Goal: Task Accomplishment & Management: Manage account settings

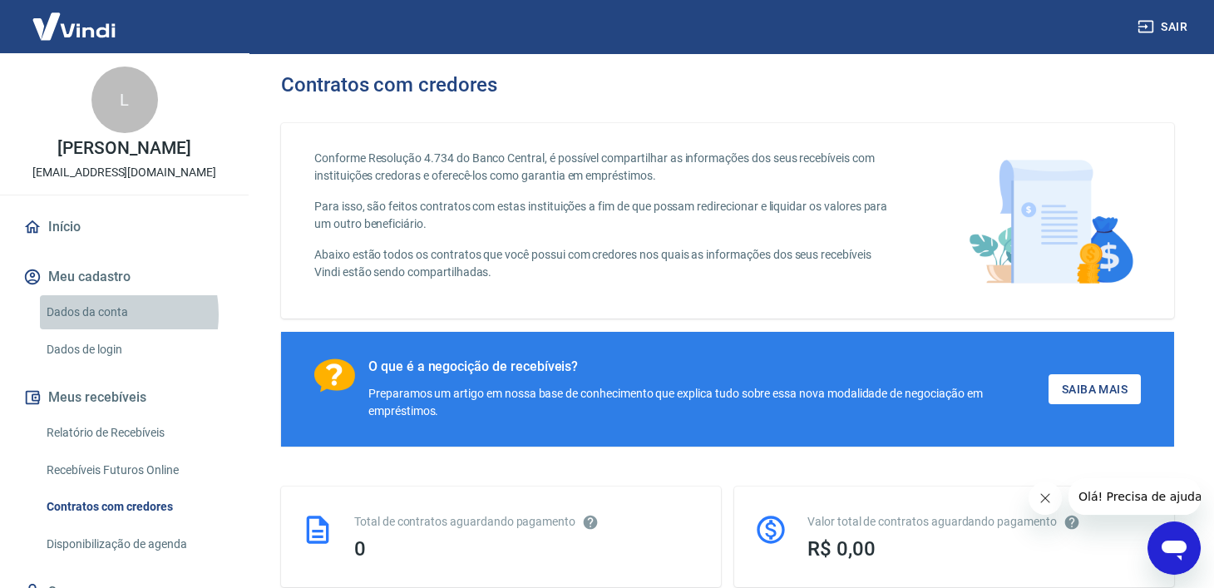
click at [95, 314] on link "Dados da conta" at bounding box center [134, 312] width 189 height 34
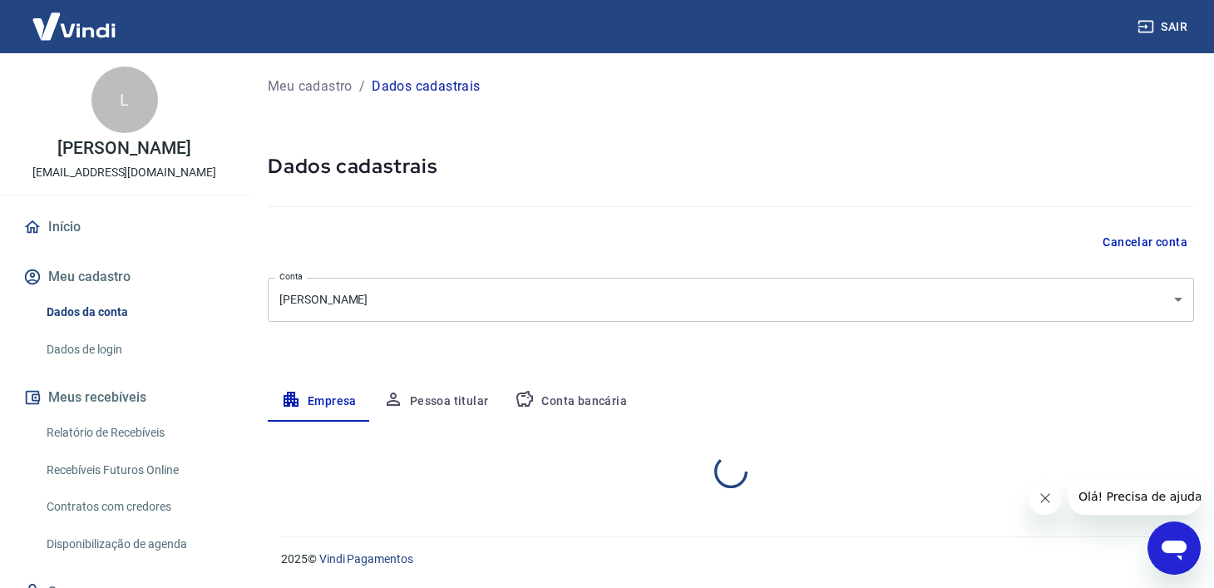
select select "SP"
select select "business"
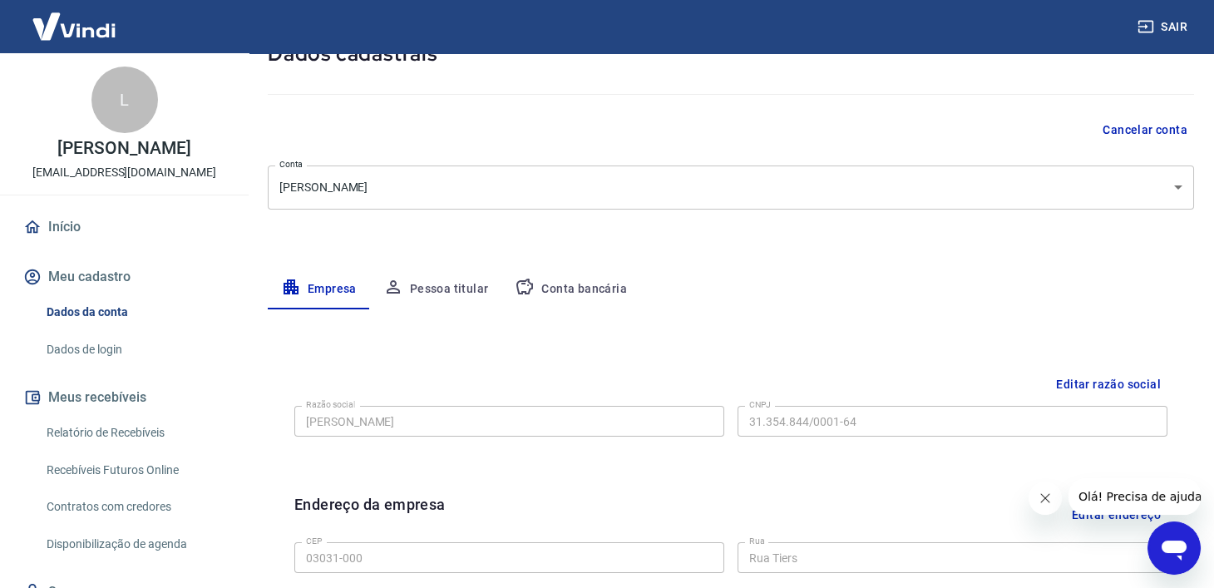
scroll to position [111, 0]
click at [469, 290] on button "Pessoa titular" at bounding box center [436, 290] width 132 height 40
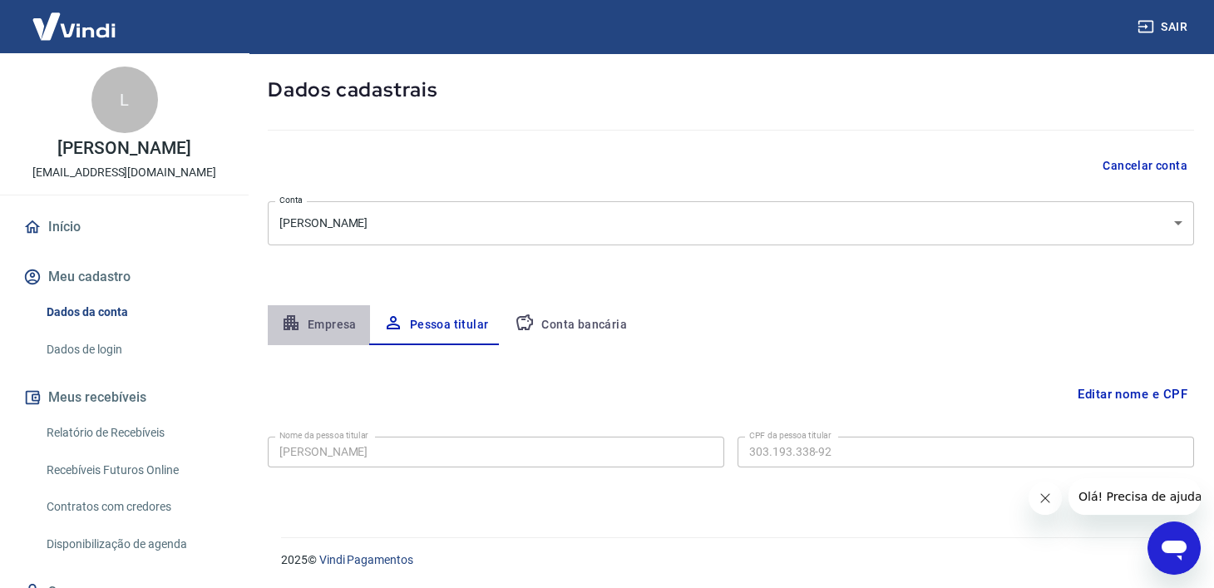
click at [328, 324] on button "Empresa" at bounding box center [319, 325] width 102 height 40
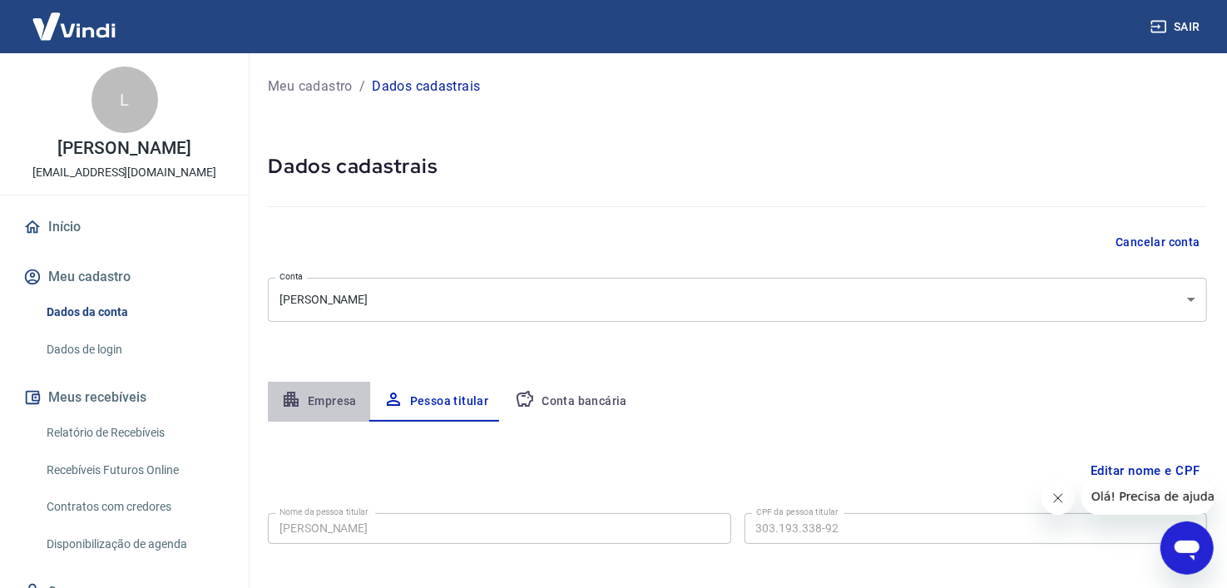
select select "SP"
select select "business"
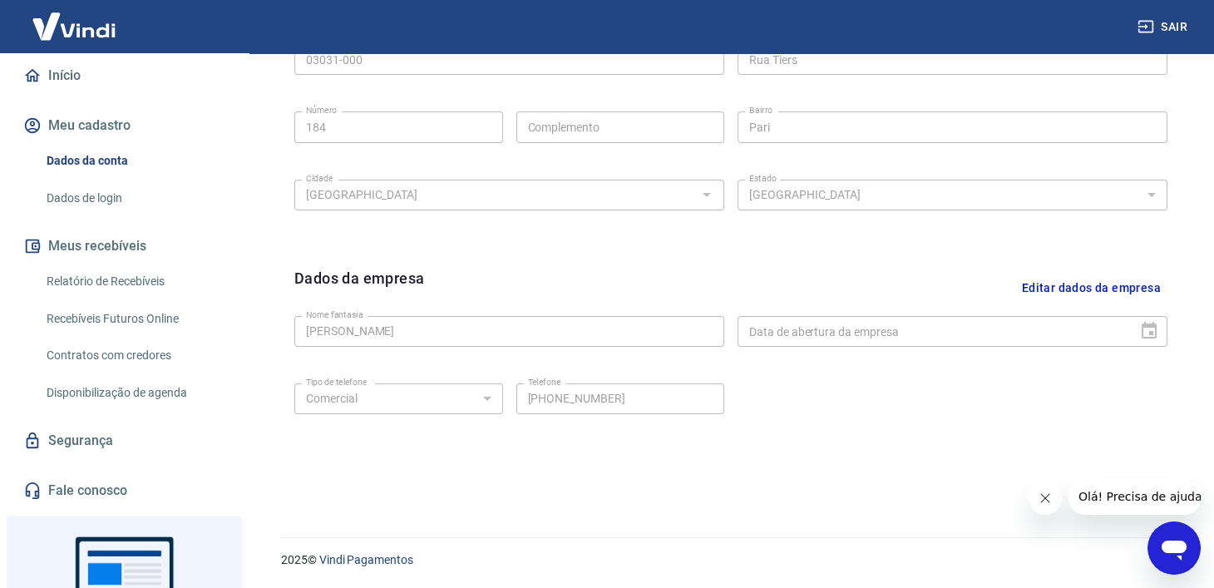
scroll to position [272, 0]
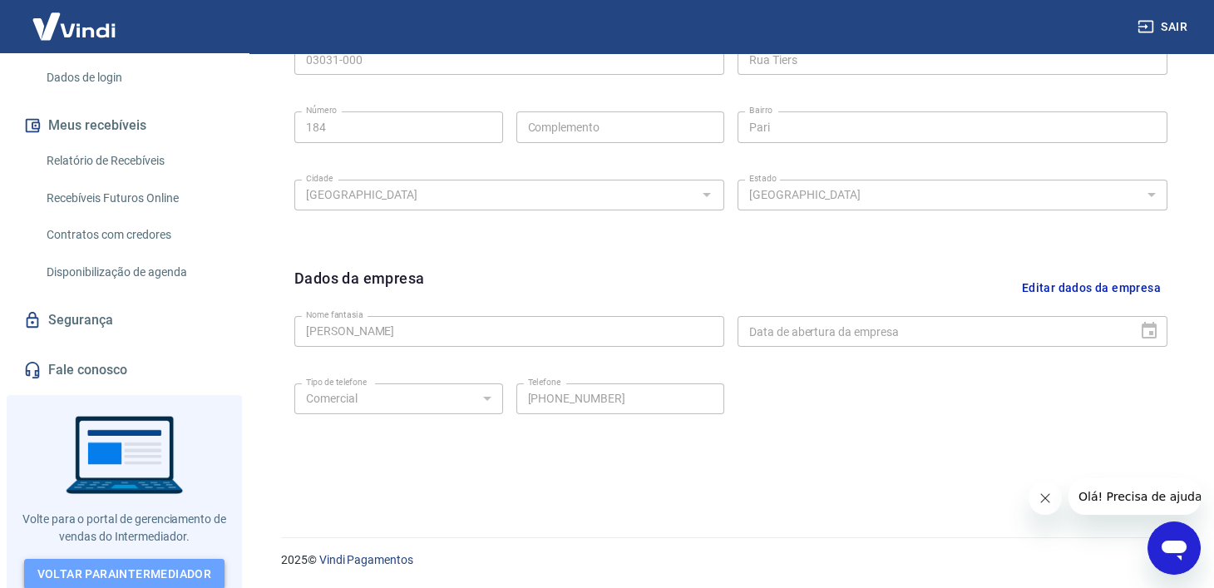
click at [111, 568] on link "Voltar para Intermediador" at bounding box center [124, 574] width 201 height 31
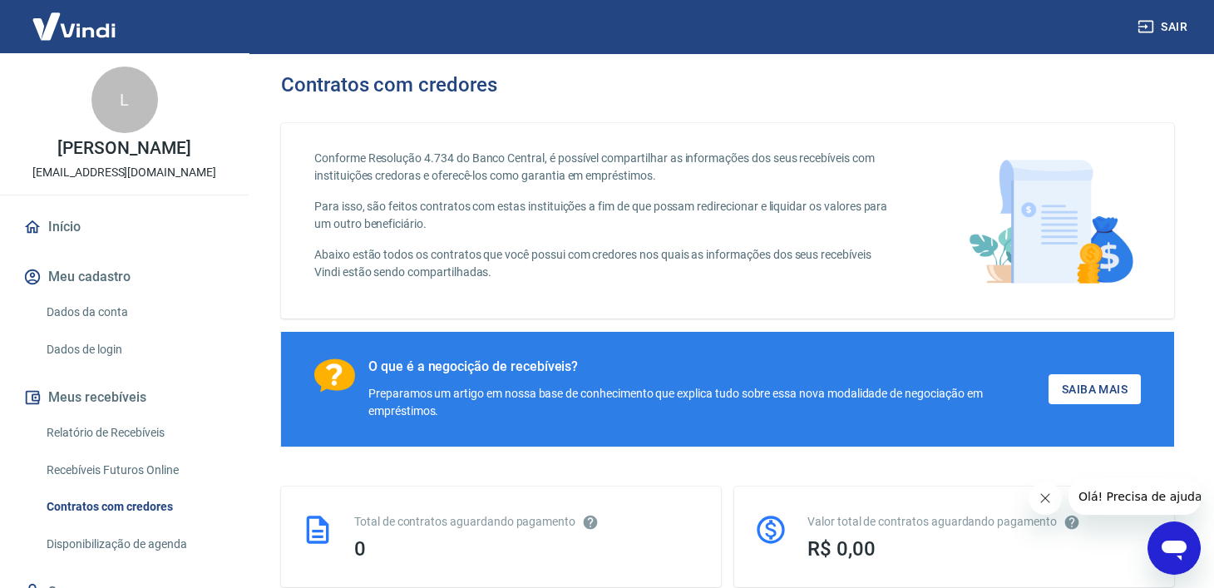
click at [96, 279] on button "Meu cadastro" at bounding box center [124, 277] width 209 height 37
click at [98, 279] on button "Meu cadastro" at bounding box center [124, 277] width 209 height 37
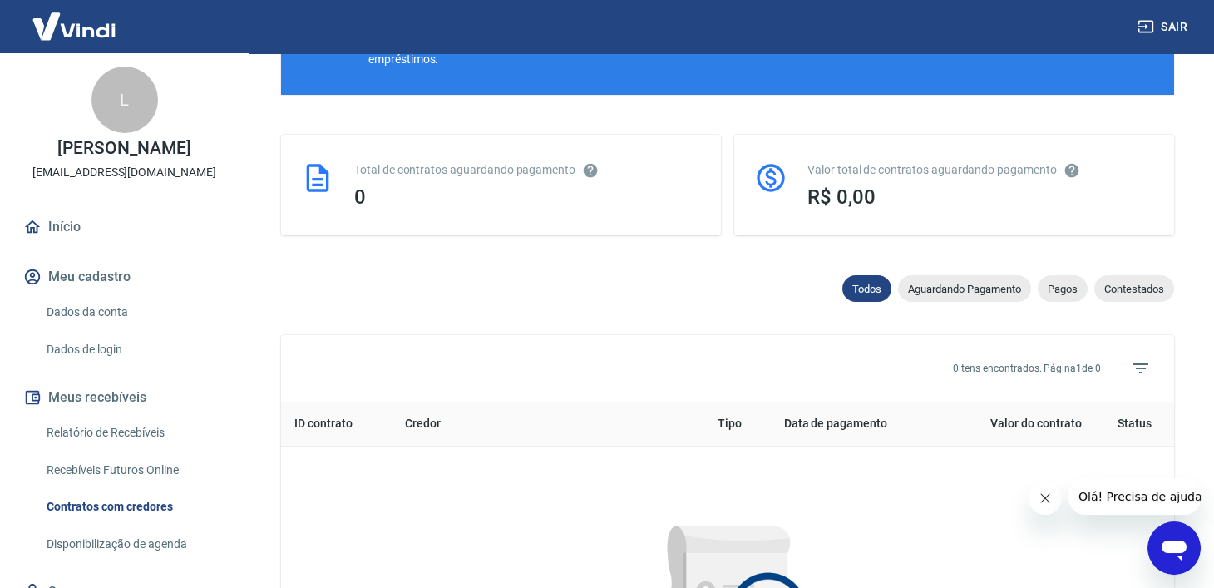
scroll to position [351, 0]
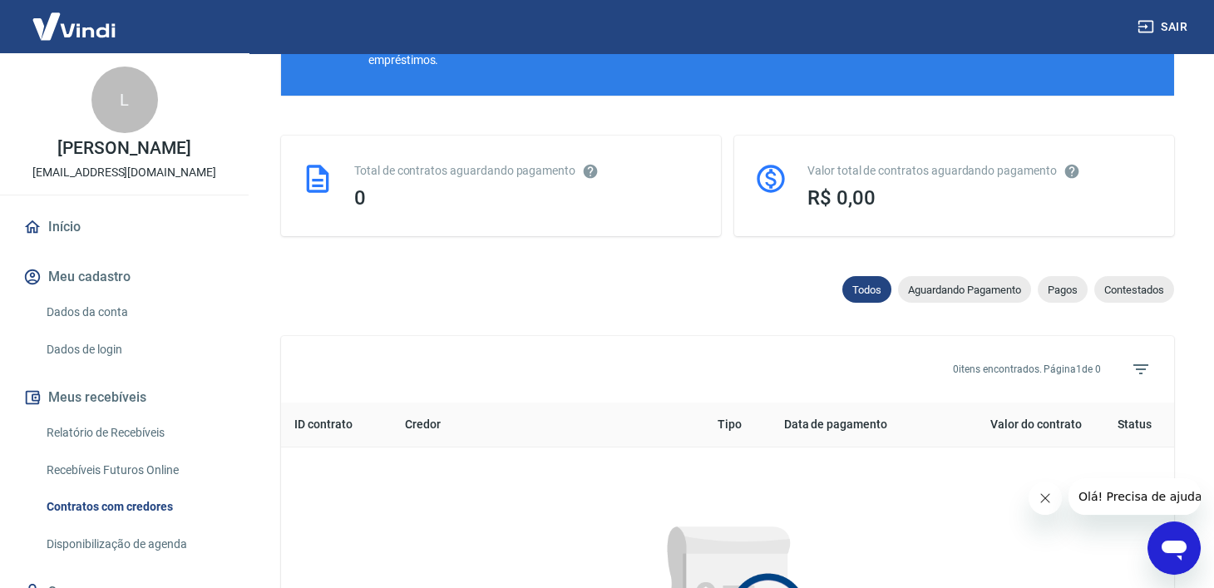
click at [75, 320] on link "Dados da conta" at bounding box center [134, 312] width 189 height 34
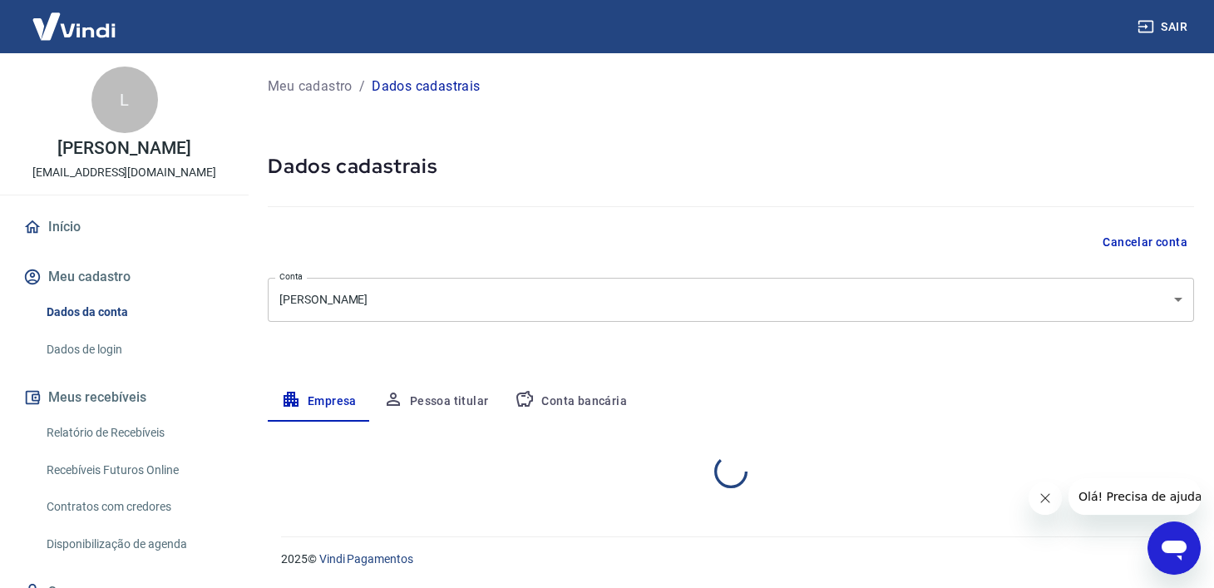
select select "SP"
select select "business"
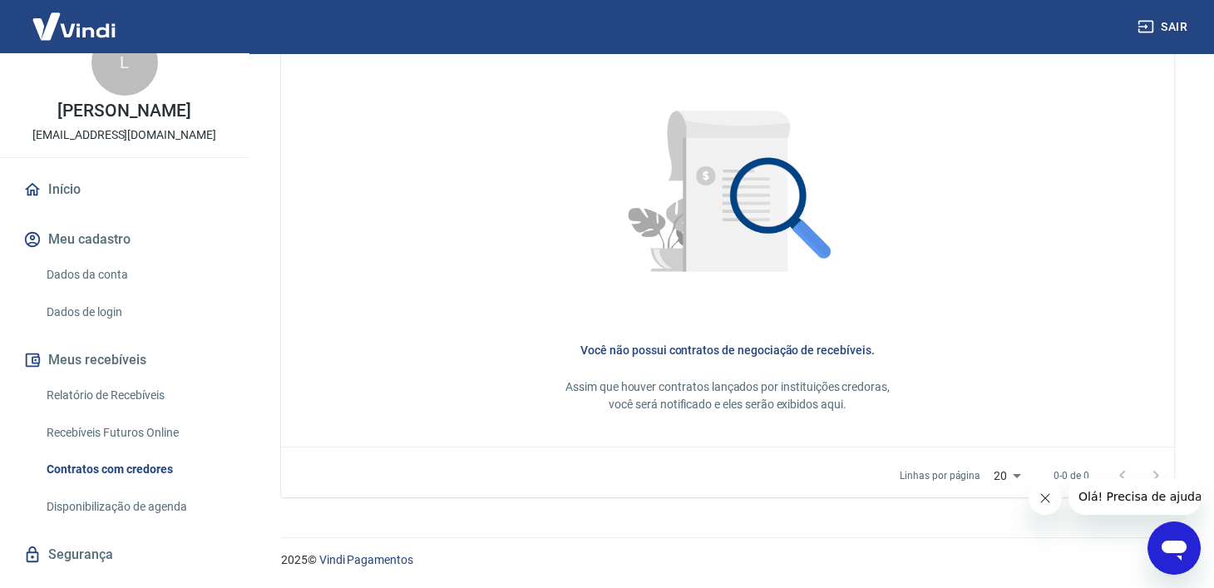
scroll to position [22, 0]
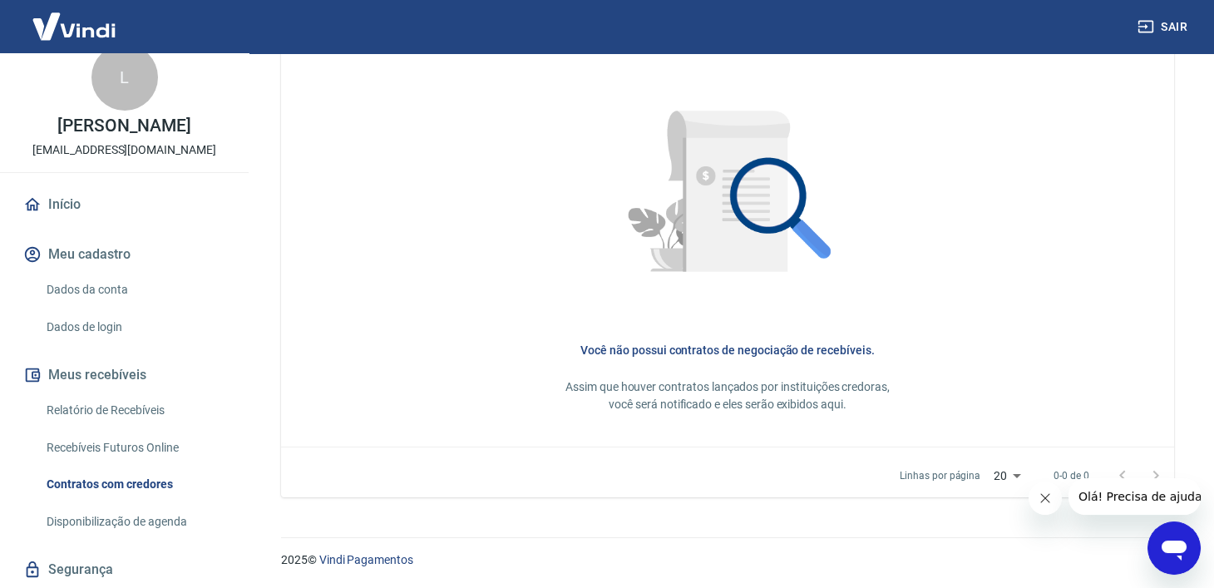
click at [57, 210] on link "Início" at bounding box center [124, 204] width 209 height 37
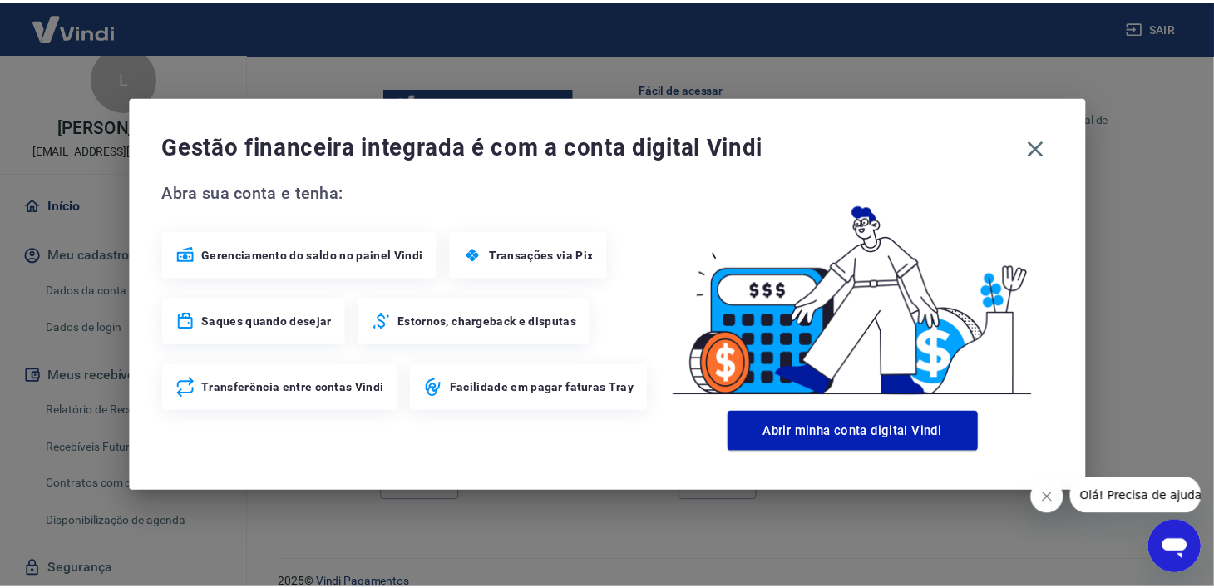
scroll to position [1018, 0]
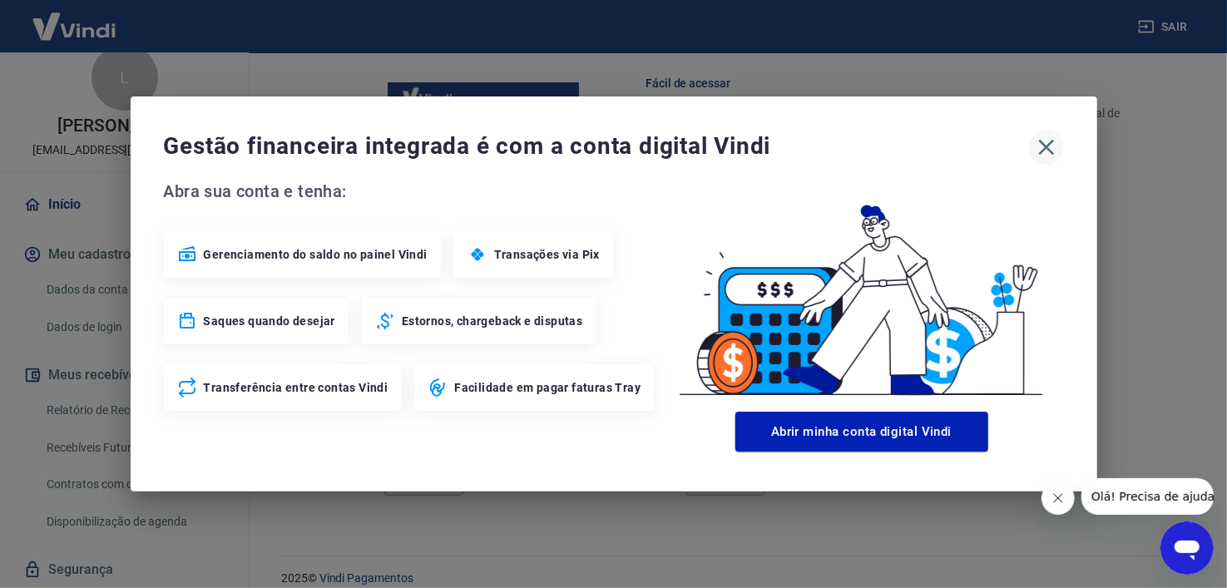
click at [1051, 146] on icon "button" at bounding box center [1046, 147] width 27 height 27
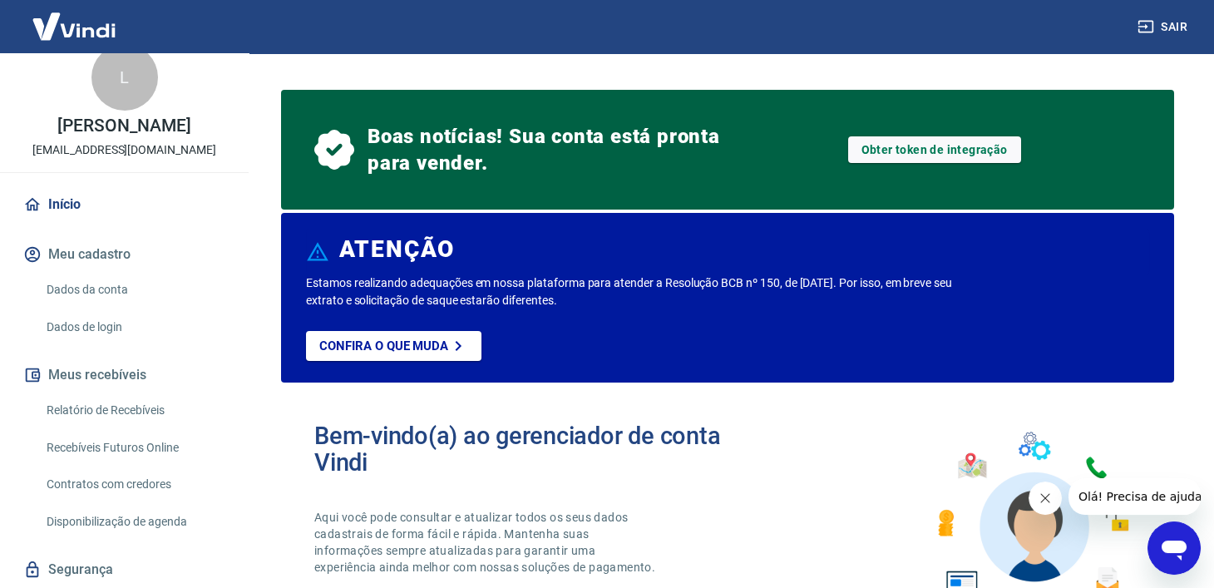
scroll to position [0, 0]
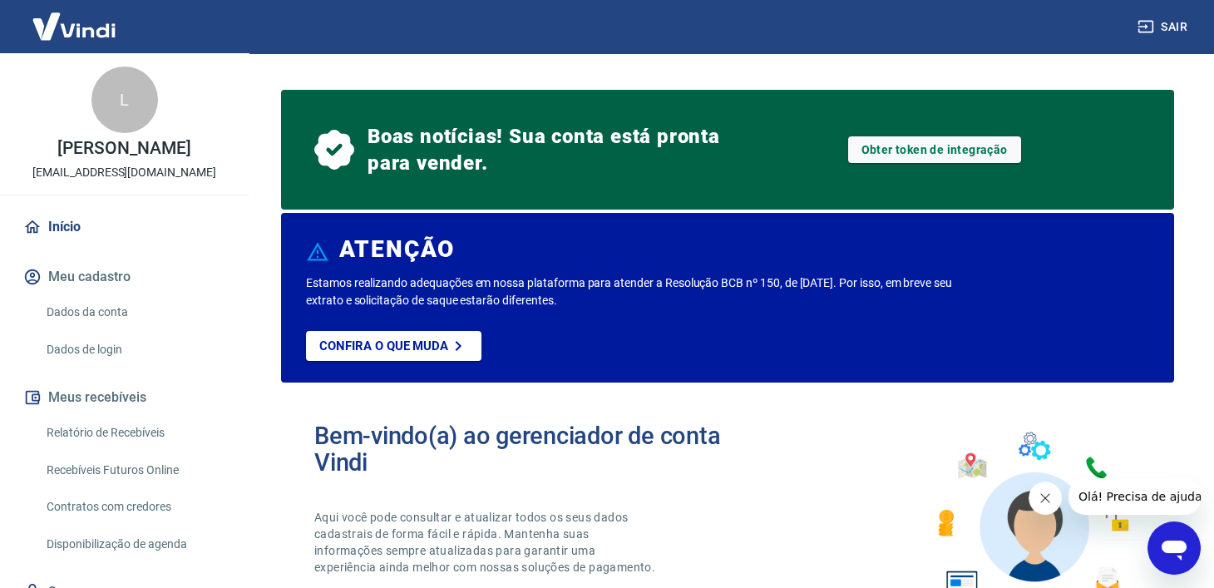
click at [64, 232] on link "Início" at bounding box center [124, 227] width 209 height 37
click at [72, 276] on button "Meu cadastro" at bounding box center [124, 277] width 209 height 37
click at [91, 314] on link "Dados da conta" at bounding box center [134, 312] width 189 height 34
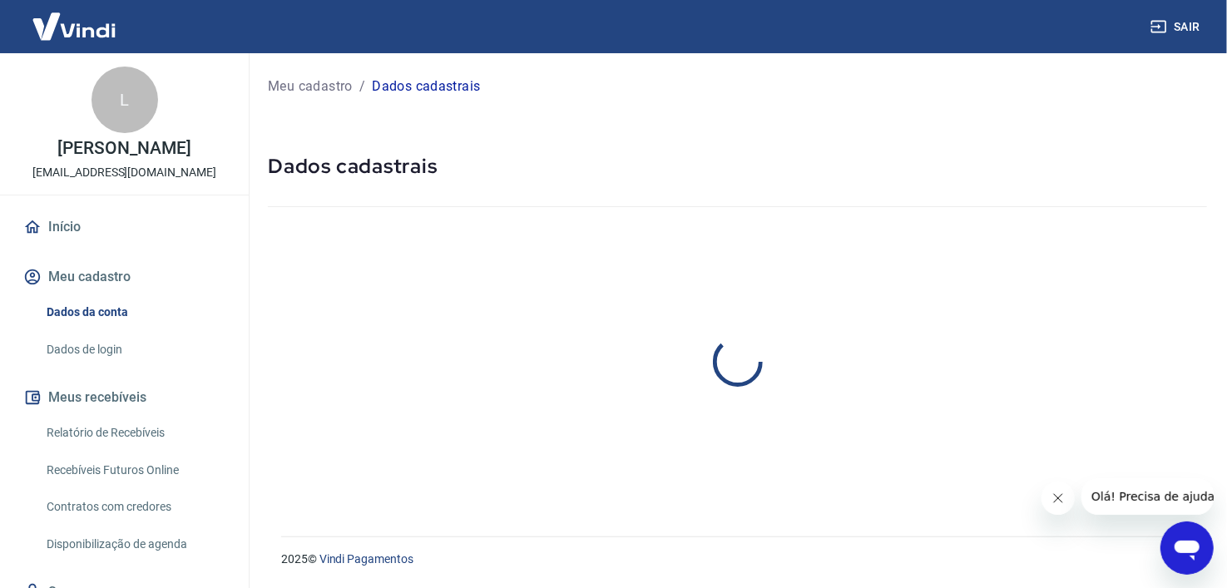
select select "SP"
select select "business"
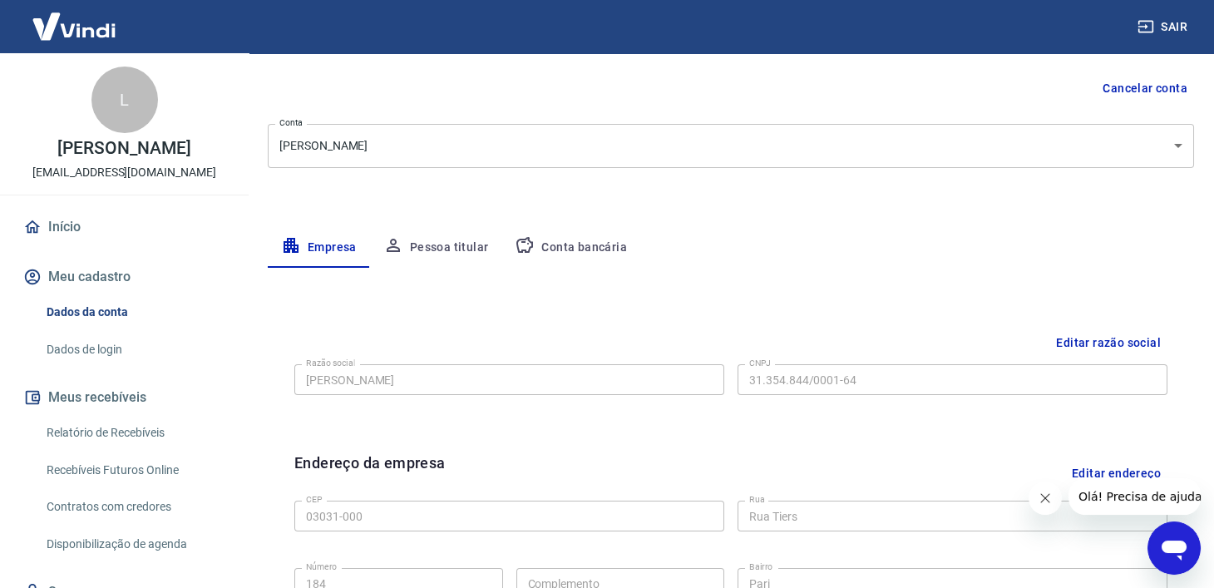
scroll to position [165, 0]
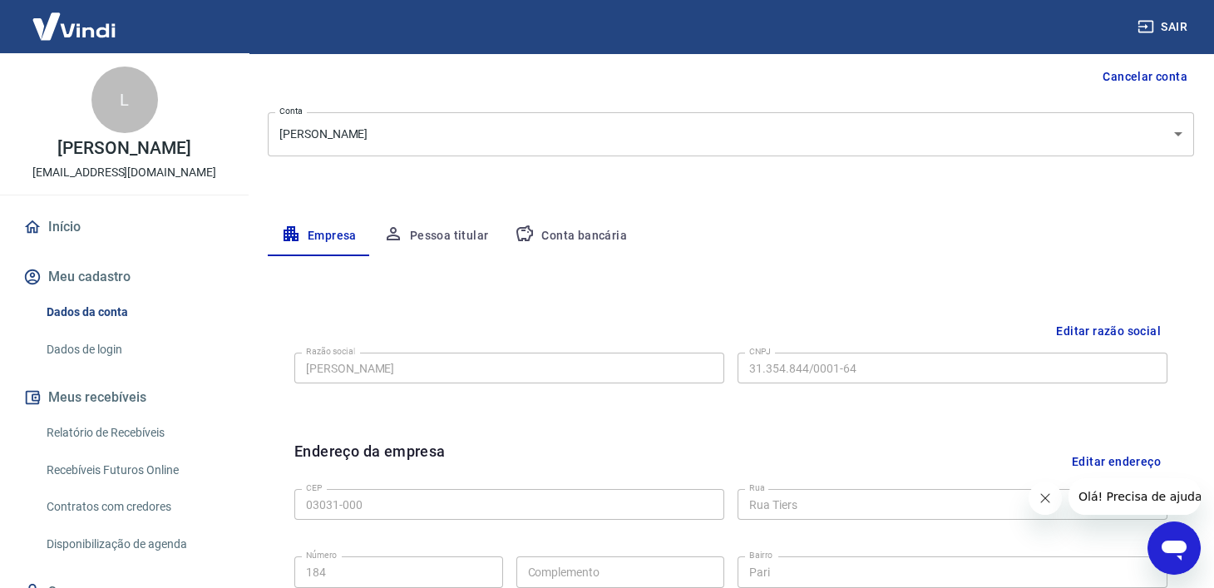
click at [577, 240] on button "Conta bancária" at bounding box center [570, 236] width 139 height 40
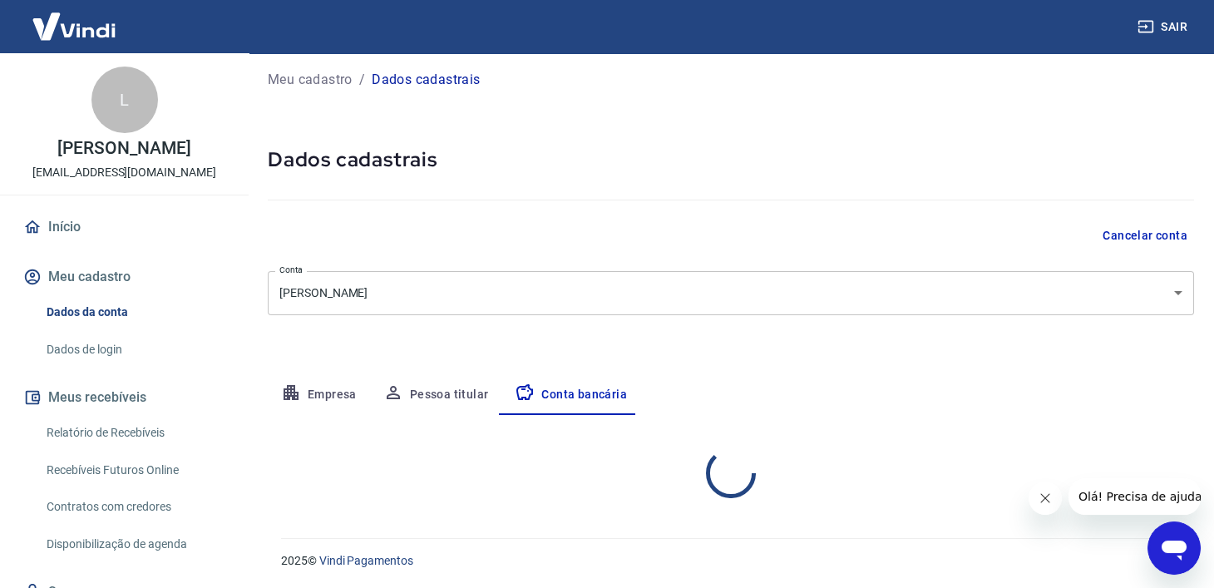
select select "1"
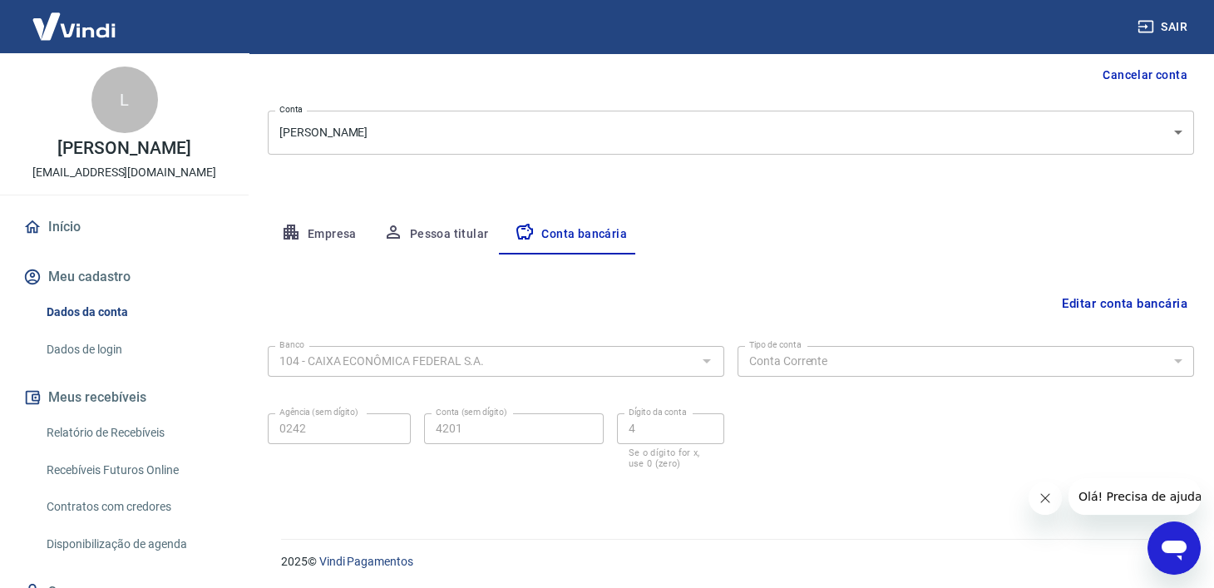
scroll to position [168, 0]
click at [1132, 501] on span "Olá! Precisa de ajuda?" at bounding box center [1143, 496] width 130 height 13
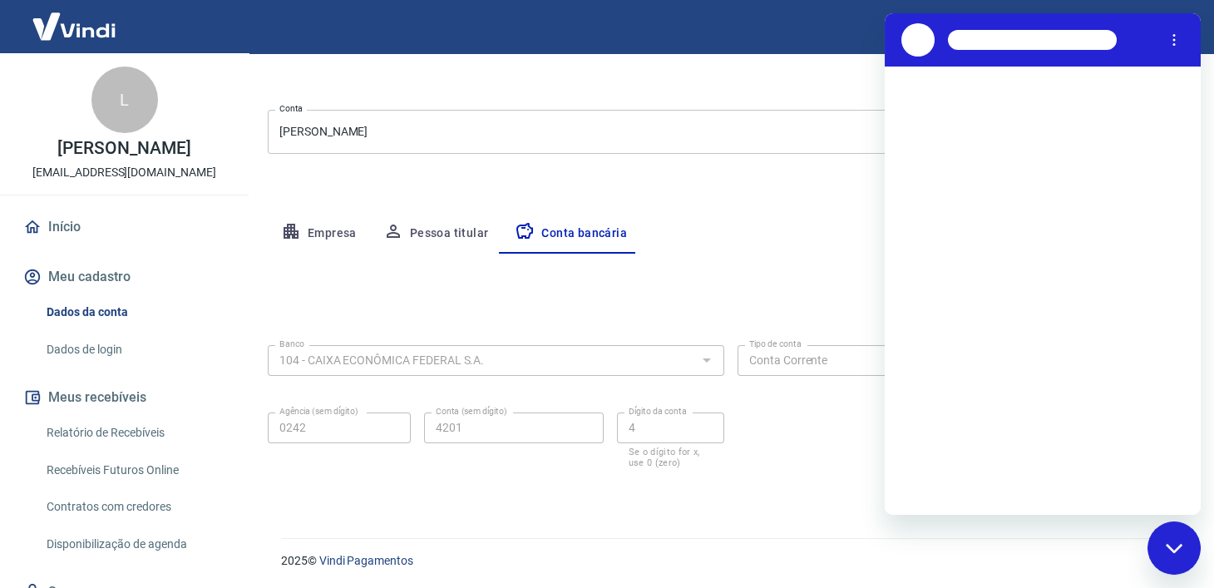
scroll to position [0, 0]
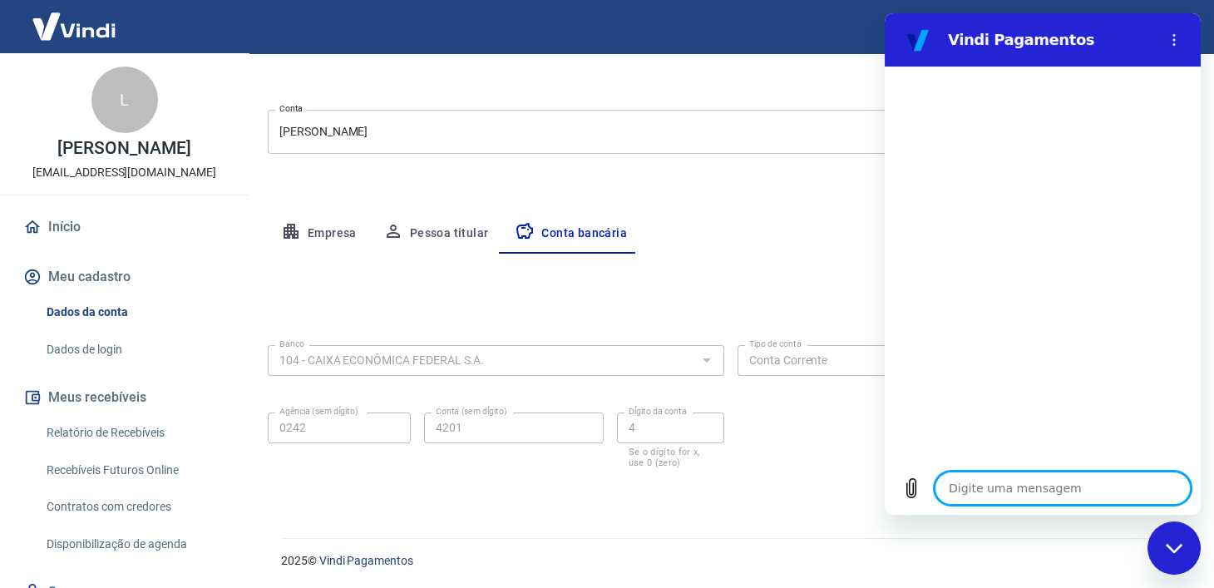
type textarea "o"
type textarea "x"
type textarea "ol"
type textarea "x"
type textarea "ola"
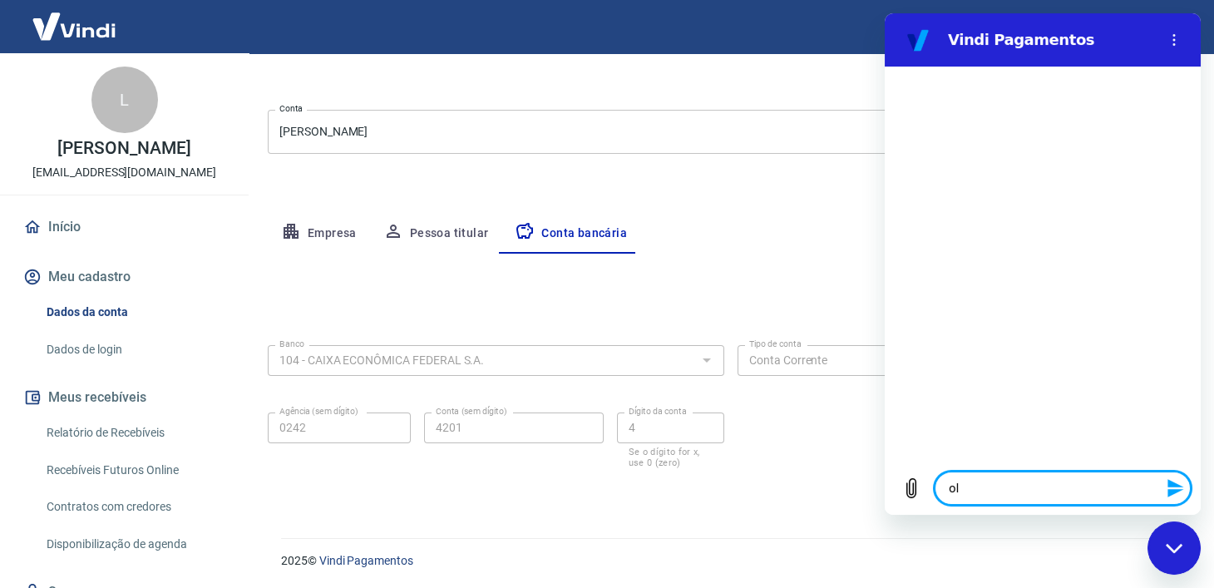
type textarea "x"
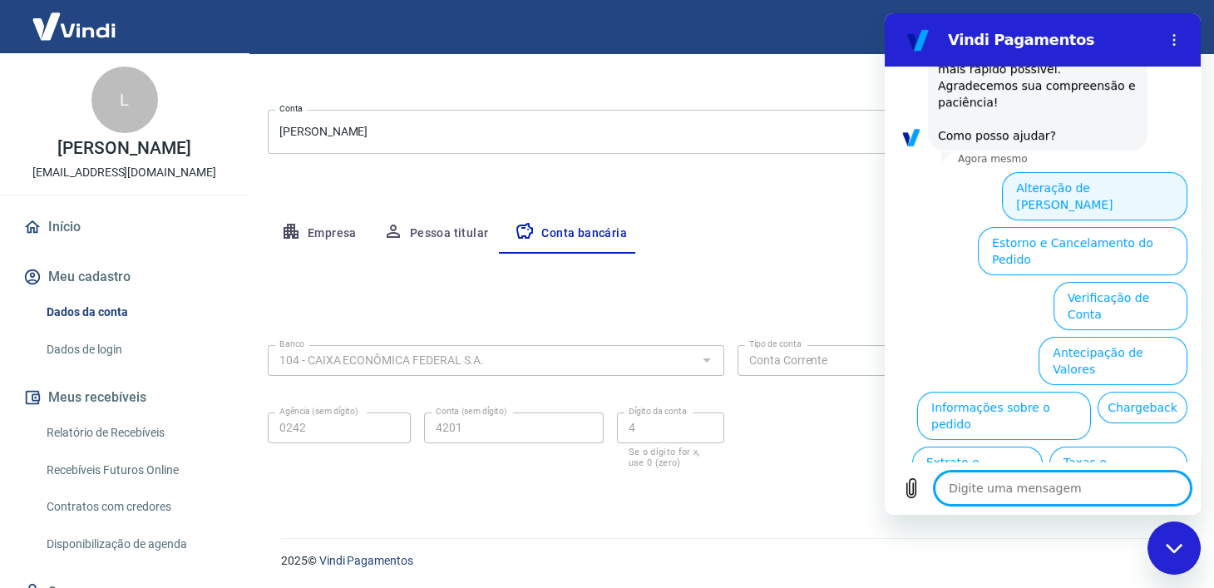
scroll to position [234, 0]
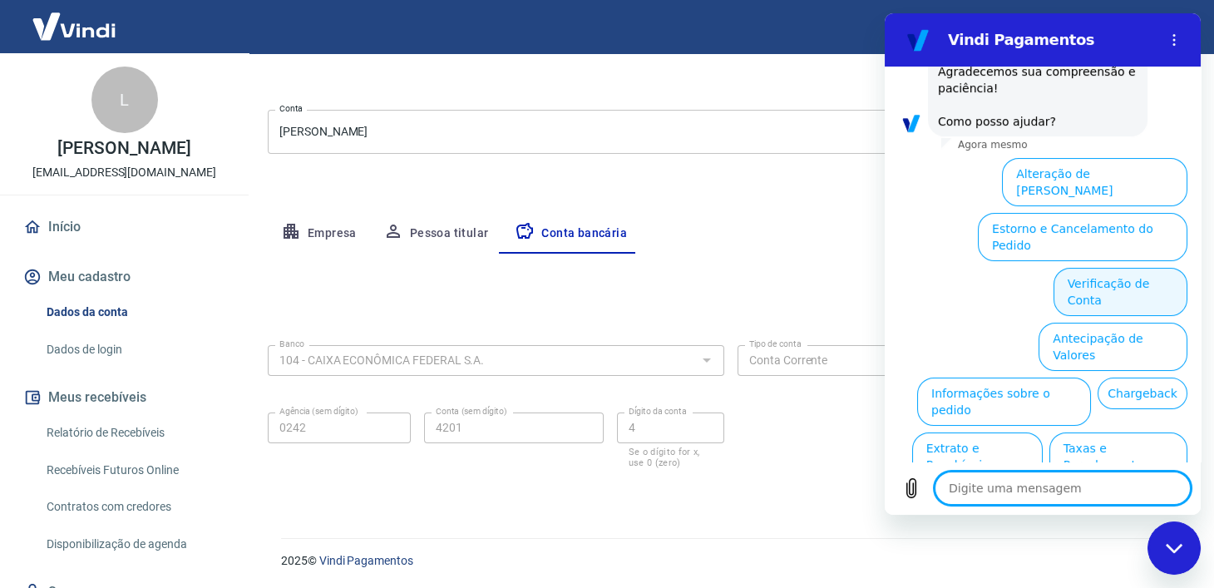
click at [1123, 268] on button "Verificação de Conta" at bounding box center [1121, 292] width 134 height 48
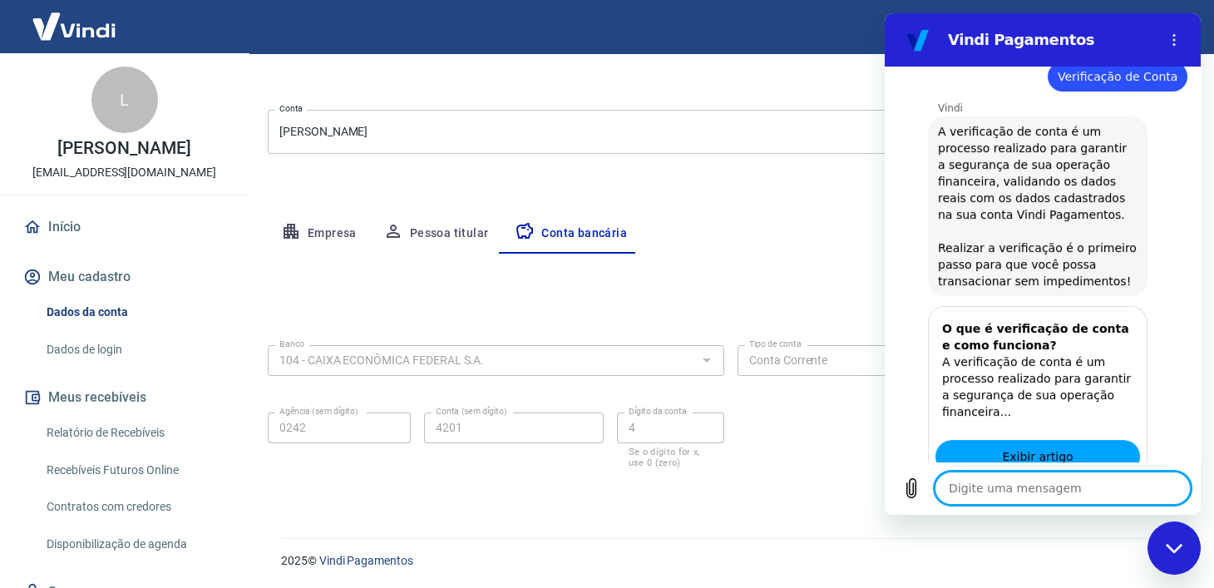
scroll to position [402, 0]
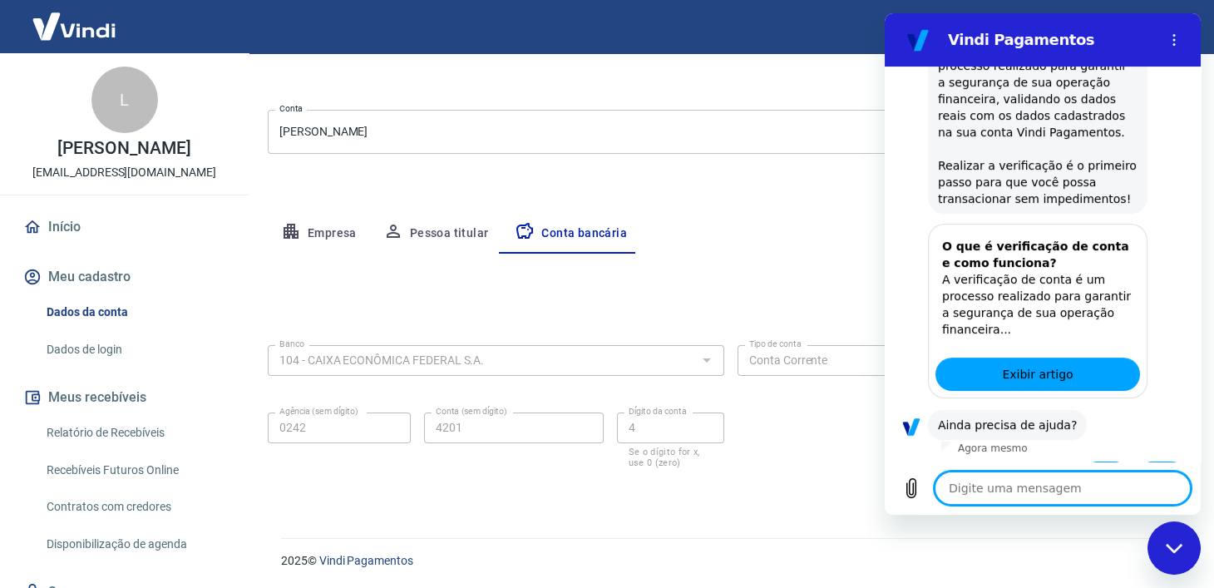
click at [1087, 462] on button "Sim" at bounding box center [1106, 478] width 48 height 32
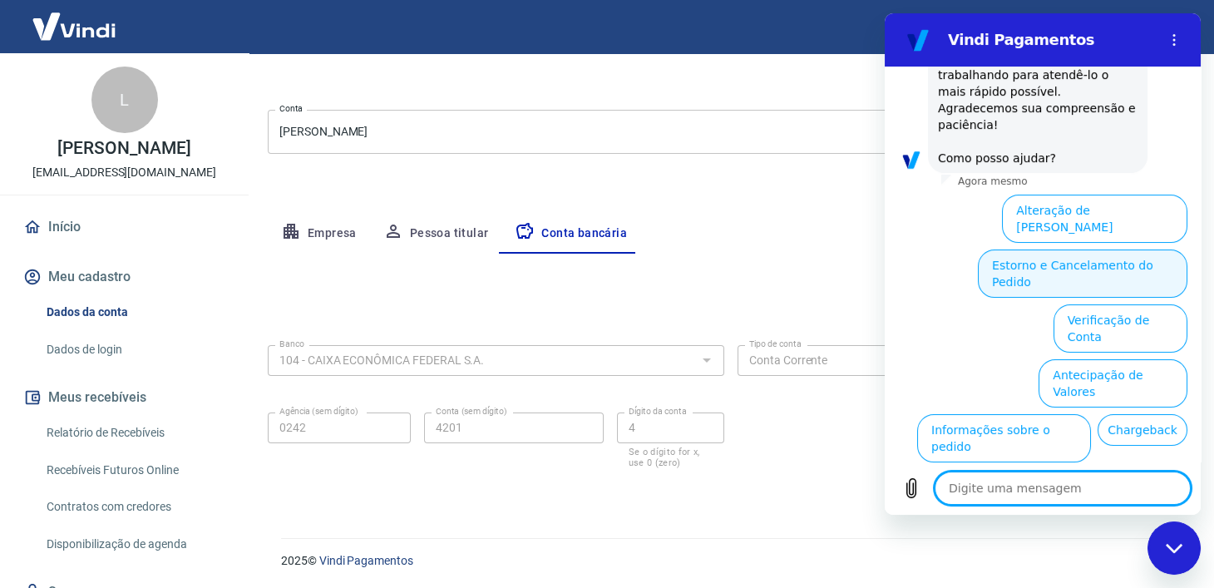
scroll to position [965, 0]
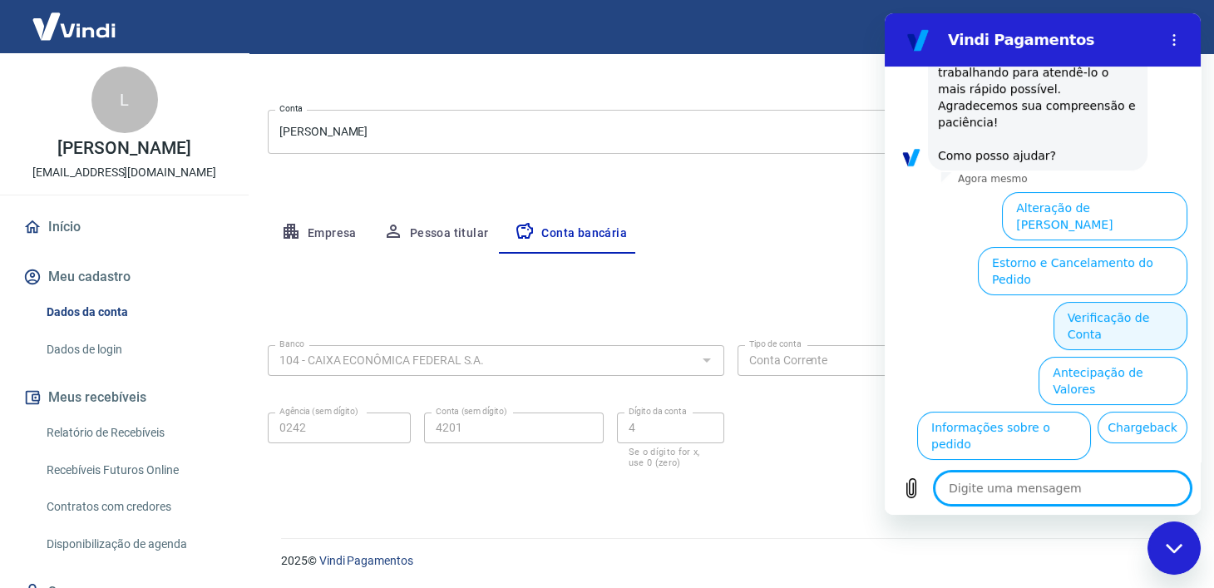
click at [1109, 302] on button "Verificação de Conta" at bounding box center [1121, 326] width 134 height 48
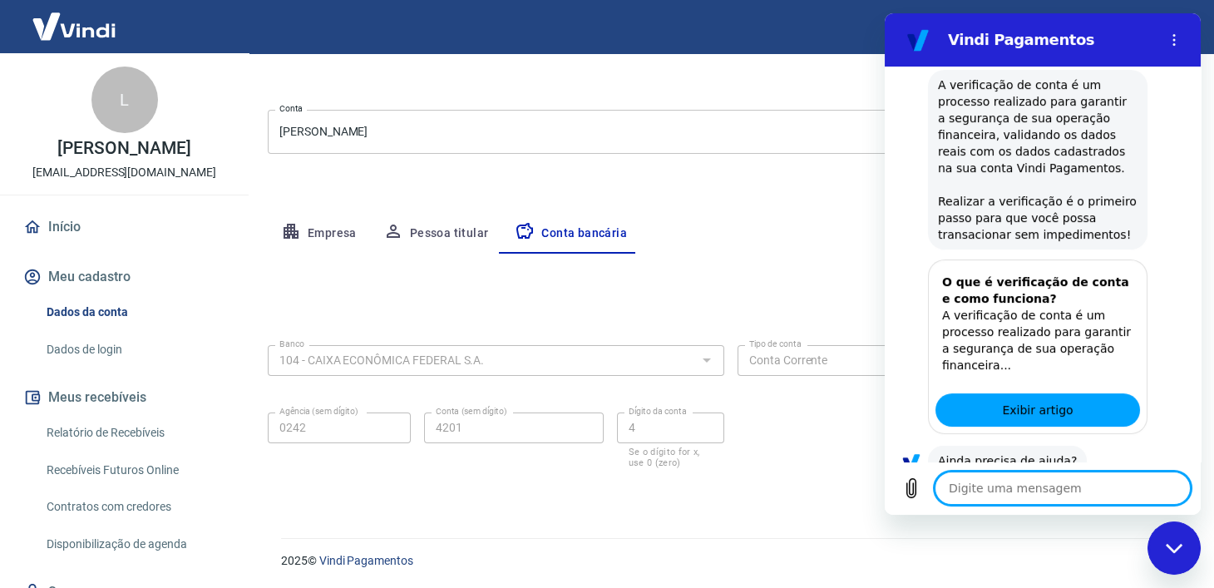
scroll to position [1133, 0]
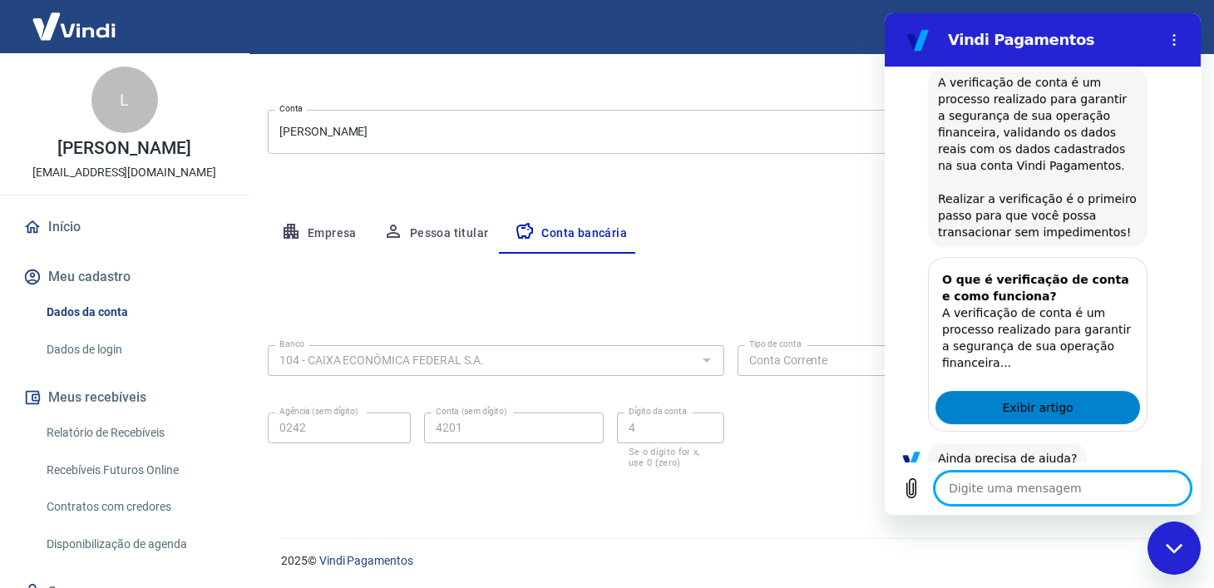
click at [1046, 391] on link "Exibir artigo" at bounding box center [1037, 407] width 205 height 33
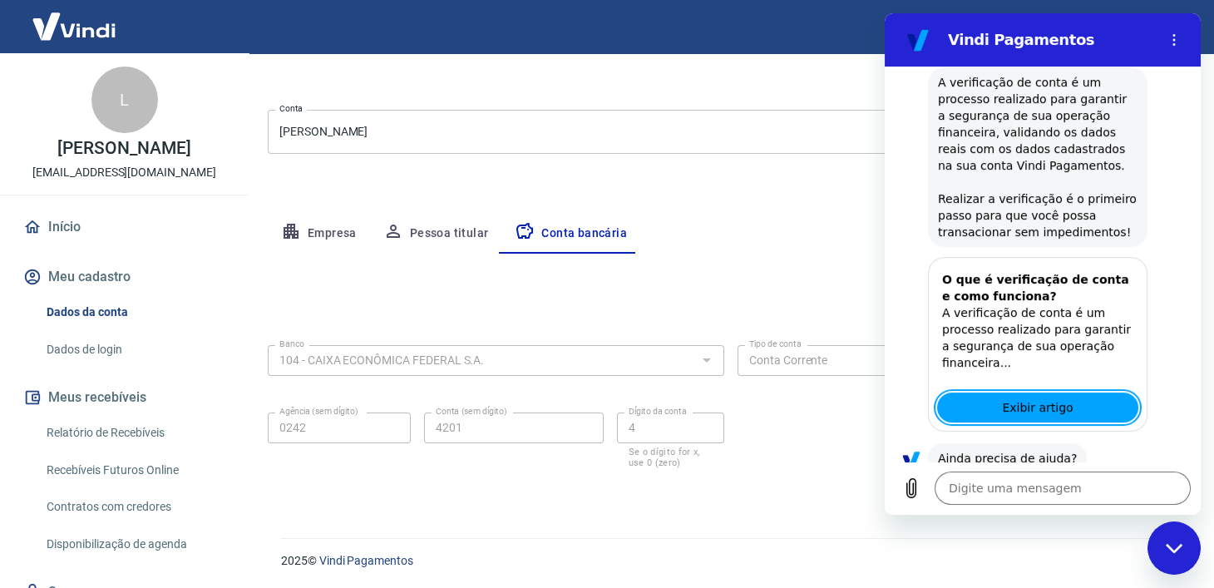
click at [819, 512] on div "Meu cadastro / Dados cadastrais Dados cadastrais Cancelar conta Conta LIODORIO …" at bounding box center [731, 201] width 966 height 633
click at [1098, 495] on button "Sim" at bounding box center [1106, 511] width 48 height 32
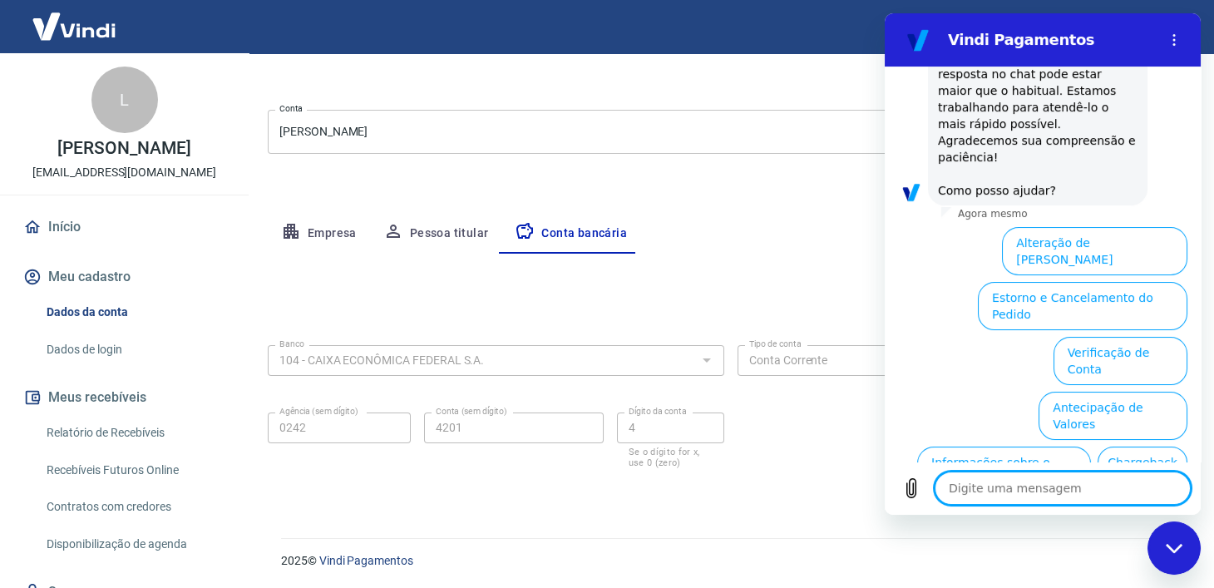
scroll to position [1698, 0]
click at [1187, 545] on div "Fechar janela de mensagens" at bounding box center [1174, 548] width 50 height 50
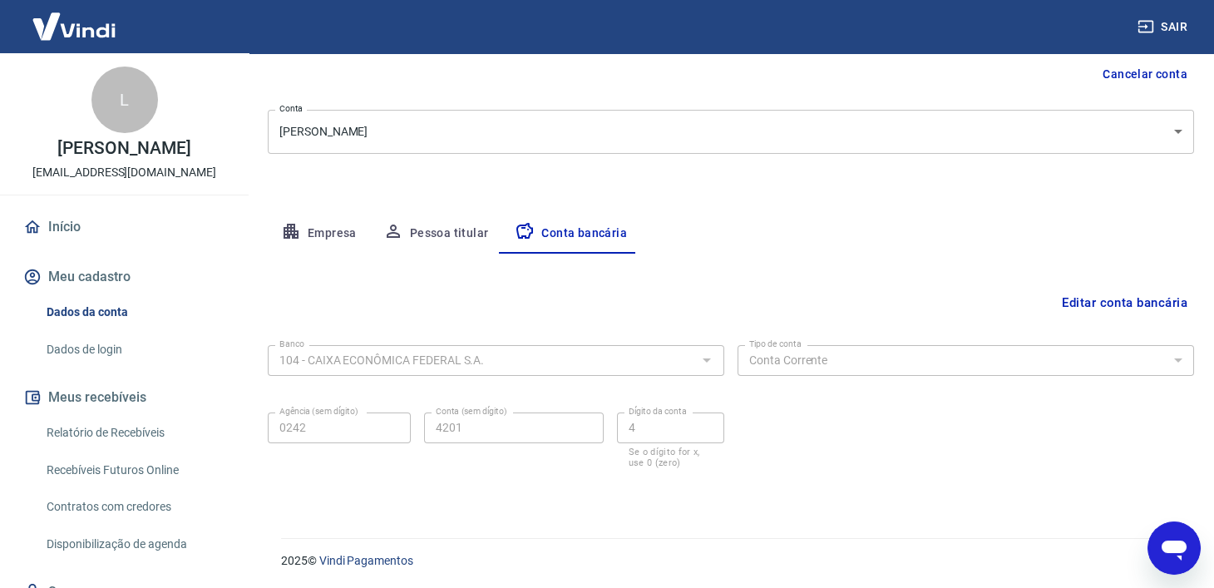
click at [69, 226] on link "Início" at bounding box center [124, 227] width 209 height 37
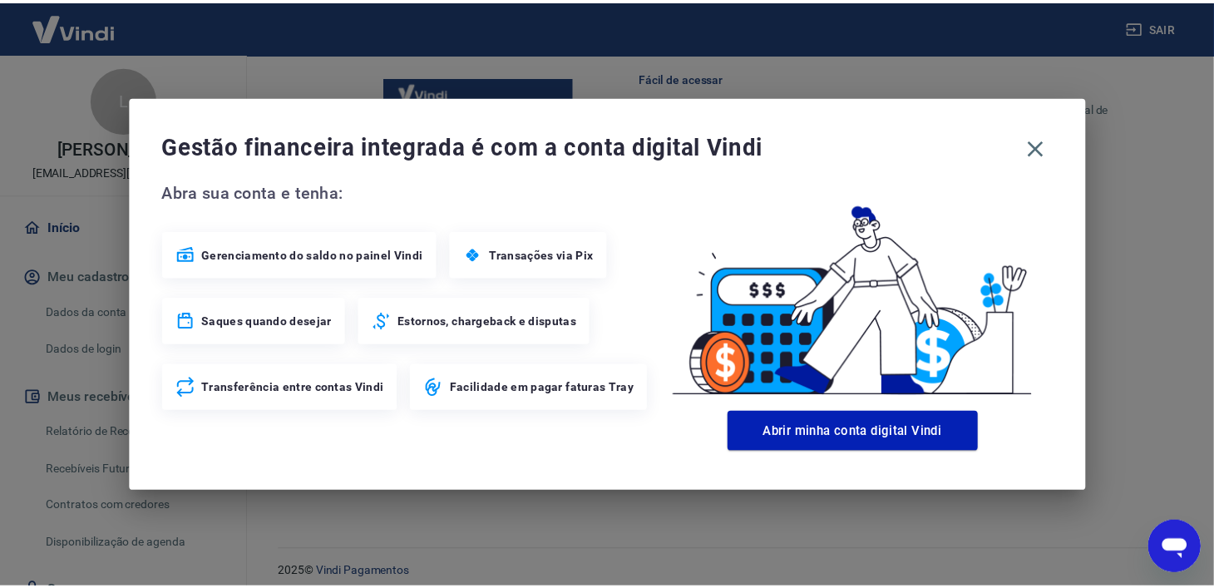
scroll to position [1035, 0]
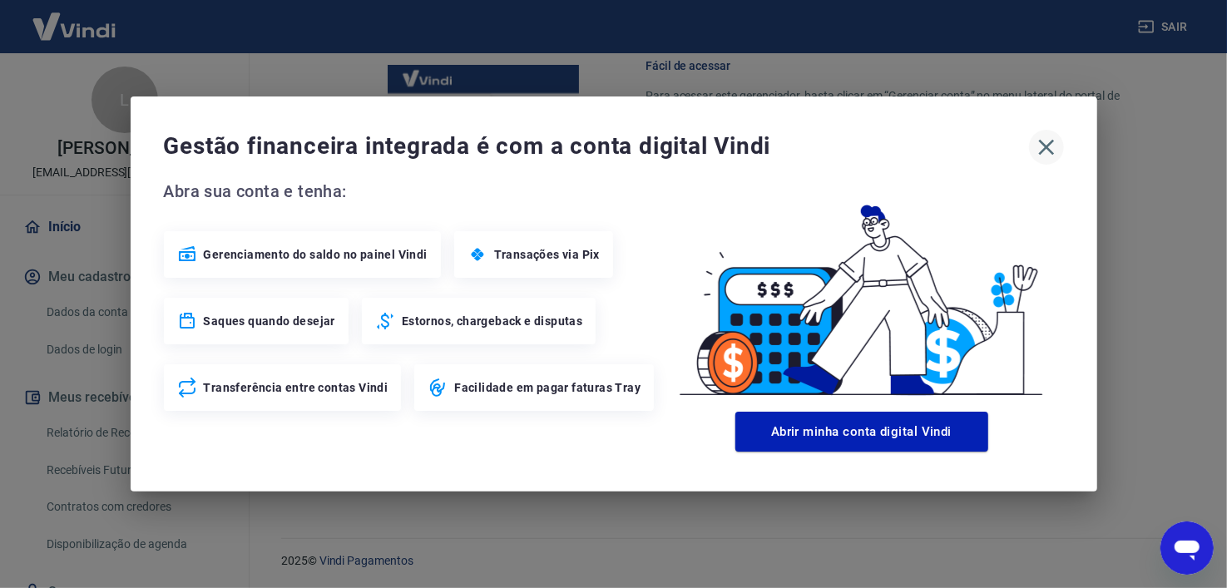
click at [1043, 155] on icon "button" at bounding box center [1046, 147] width 27 height 27
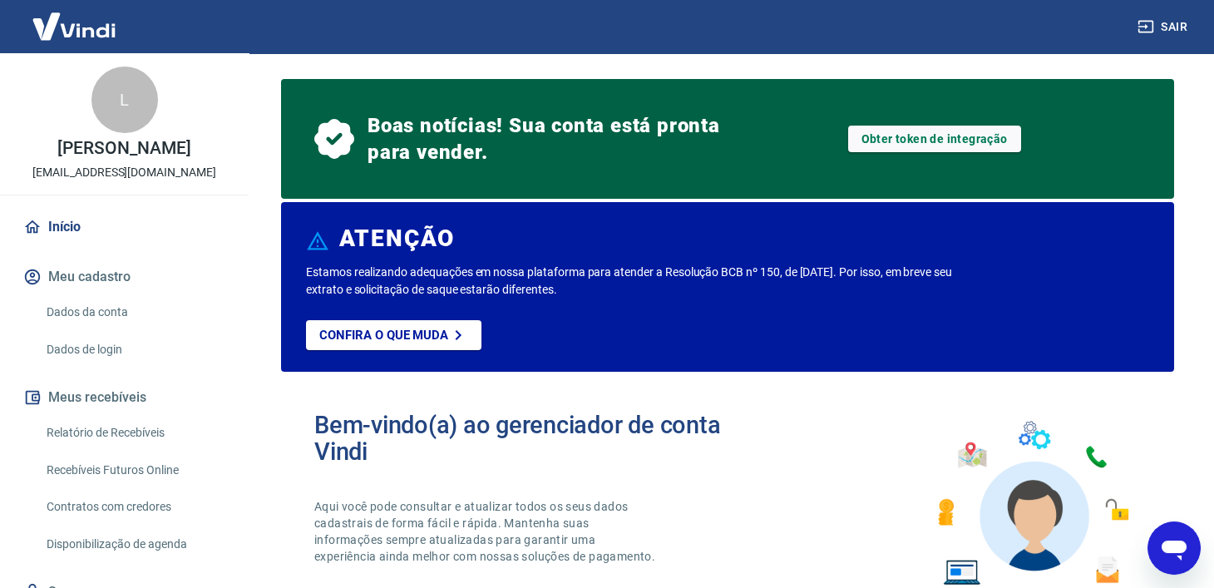
scroll to position [0, 0]
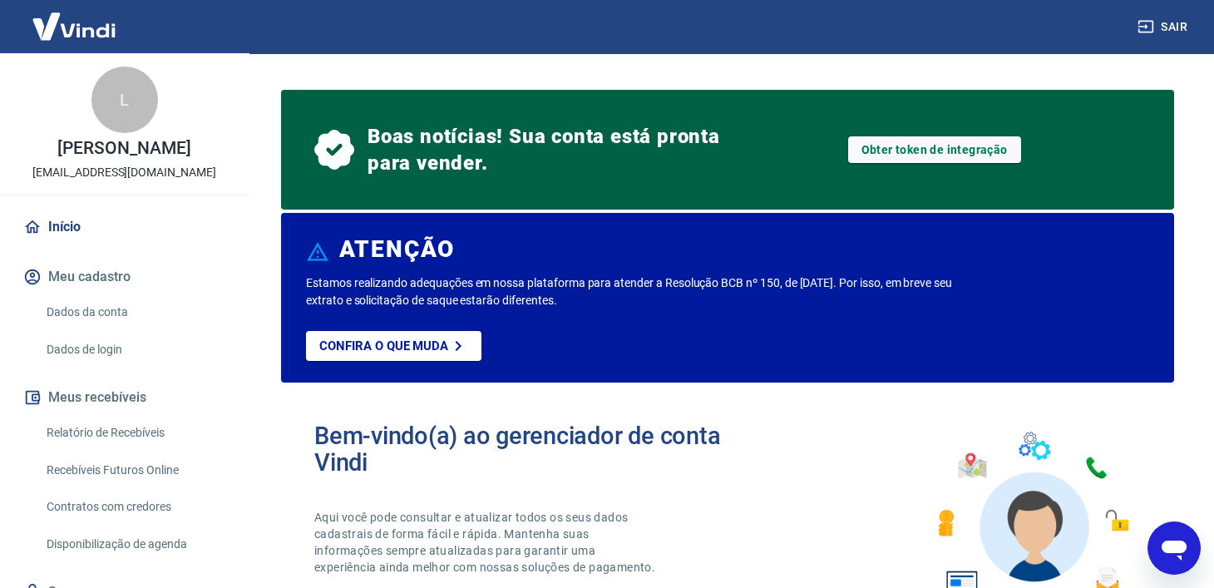
drag, startPoint x: 750, startPoint y: 86, endPoint x: 588, endPoint y: 480, distance: 425.4
type textarea "x"
